Goal: Task Accomplishment & Management: Complete application form

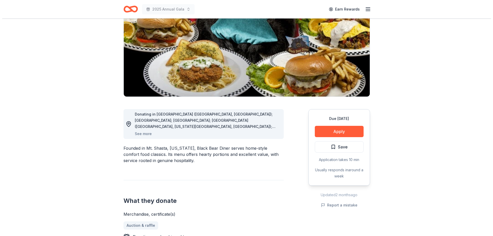
scroll to position [77, 0]
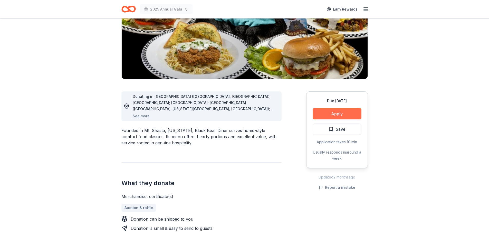
click at [340, 112] on button "Apply" at bounding box center [336, 113] width 49 height 11
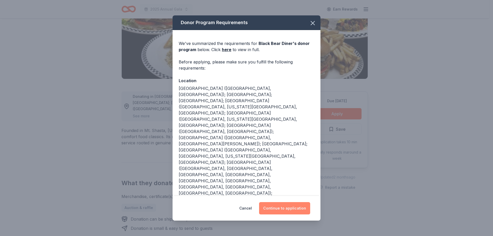
click at [297, 203] on button "Continue to application" at bounding box center [284, 208] width 51 height 12
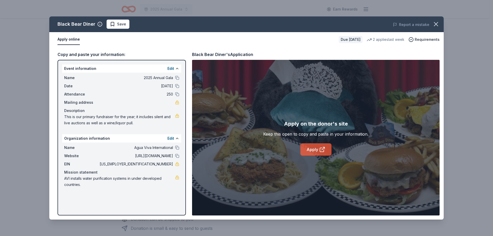
click at [316, 150] on link "Apply" at bounding box center [315, 149] width 31 height 12
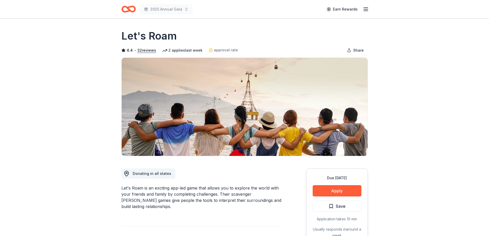
click at [326, 196] on div "Due [DATE] Apply Save Application takes 10 min Usually responds in around a week" at bounding box center [337, 206] width 62 height 76
click at [324, 193] on button "Apply" at bounding box center [336, 190] width 49 height 11
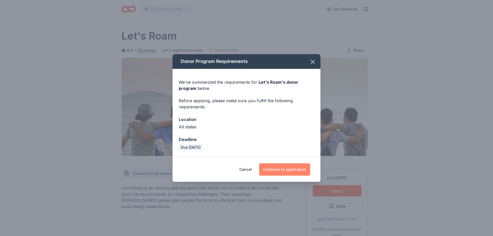
click at [288, 171] on button "Continue to application" at bounding box center [284, 169] width 51 height 12
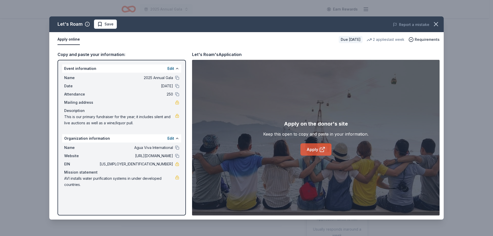
click at [310, 152] on link "Apply" at bounding box center [315, 149] width 31 height 12
click at [434, 25] on icon "button" at bounding box center [435, 24] width 7 height 7
